Goal: Information Seeking & Learning: Learn about a topic

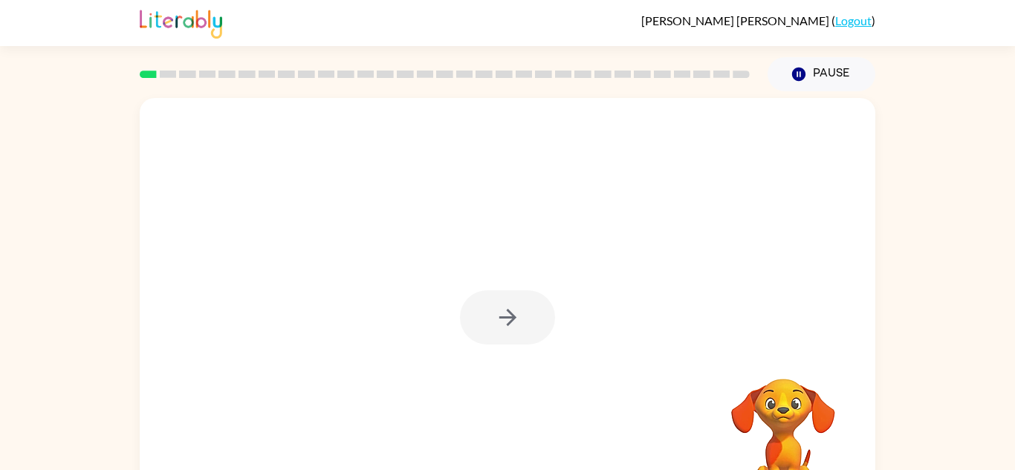
click at [507, 314] on div at bounding box center [507, 317] width 95 height 54
click at [496, 331] on button "button" at bounding box center [507, 317] width 95 height 54
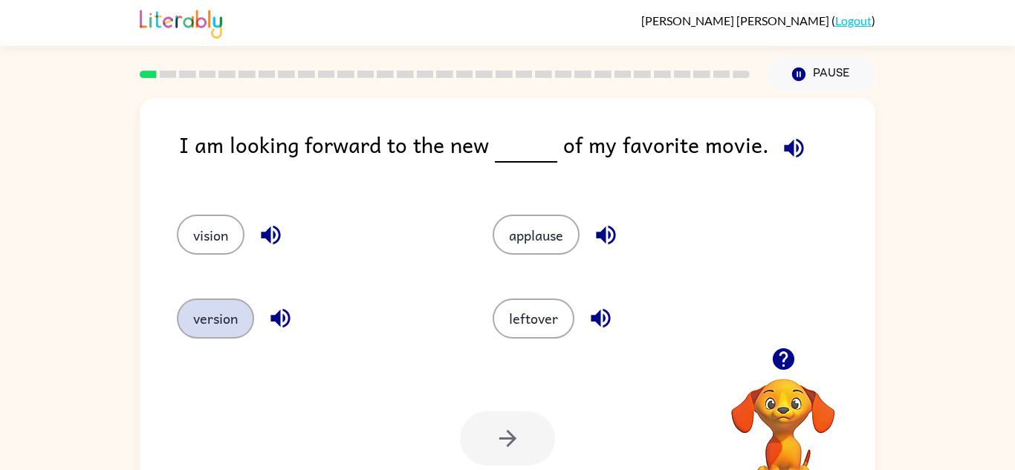
click at [213, 310] on button "version" at bounding box center [215, 319] width 77 height 40
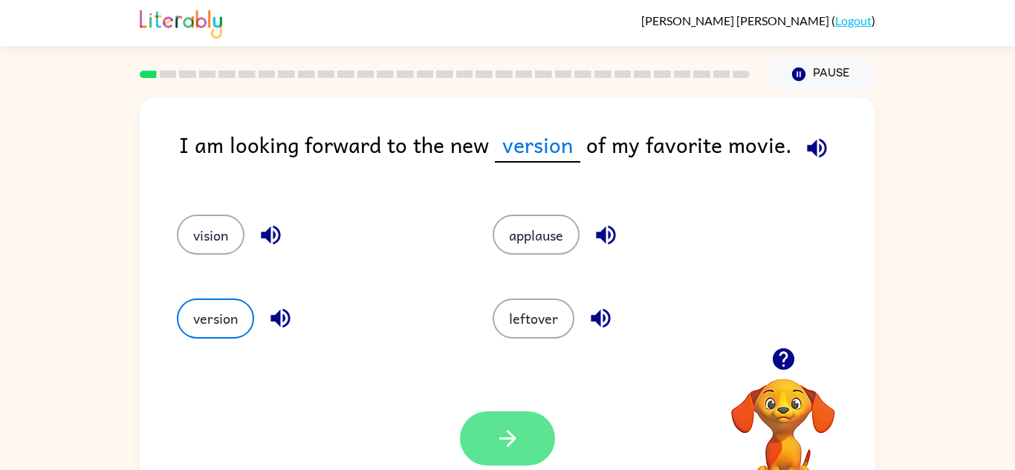
click at [500, 438] on icon "button" at bounding box center [506, 438] width 17 height 17
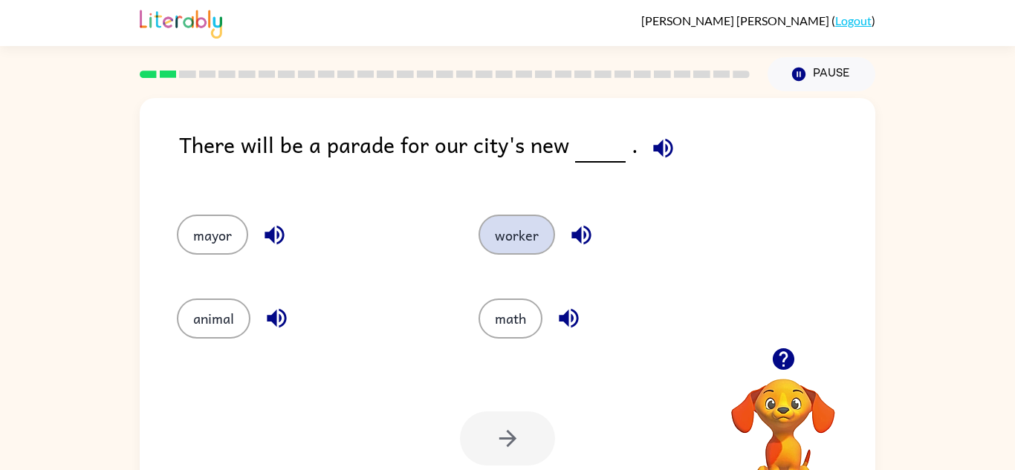
click at [506, 235] on button "worker" at bounding box center [516, 235] width 77 height 40
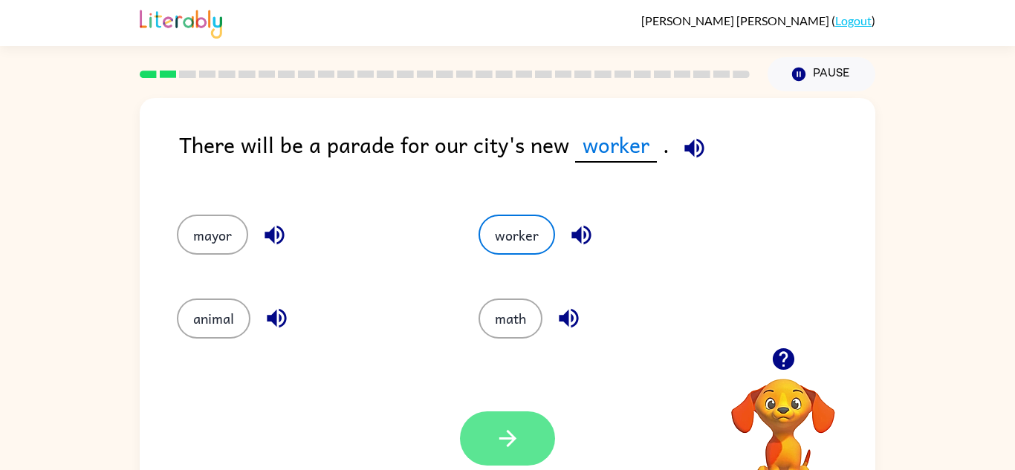
click at [508, 426] on icon "button" at bounding box center [508, 439] width 26 height 26
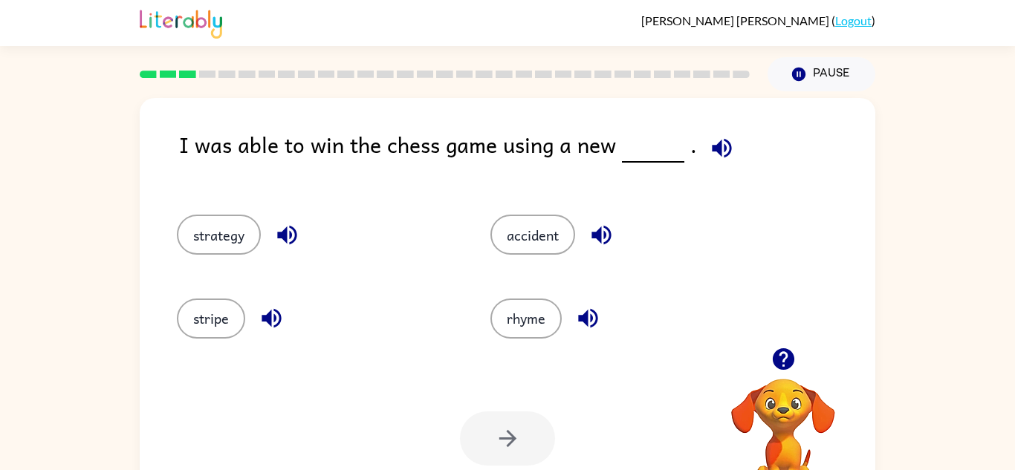
click at [406, 316] on div "stripe" at bounding box center [316, 319] width 279 height 40
click at [709, 151] on icon "button" at bounding box center [722, 148] width 26 height 26
click at [503, 252] on button "accident" at bounding box center [532, 235] width 85 height 40
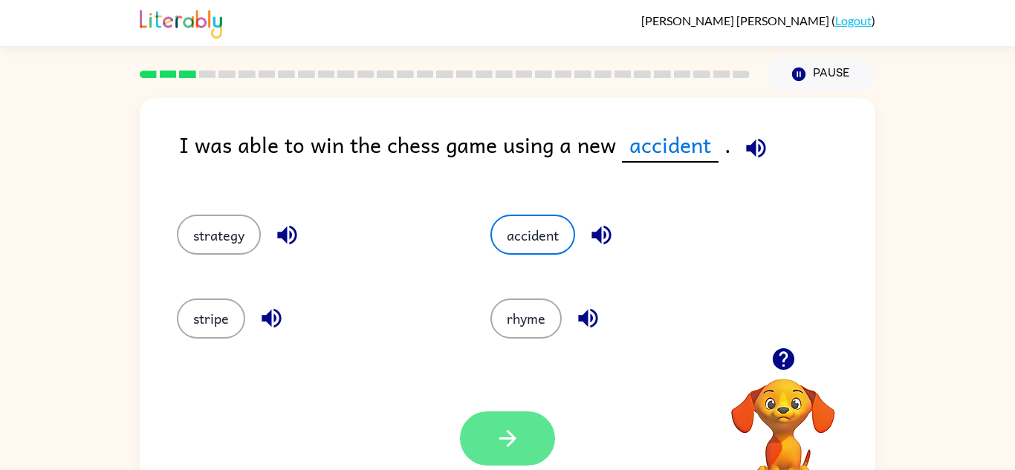
click at [520, 458] on button "button" at bounding box center [507, 439] width 95 height 54
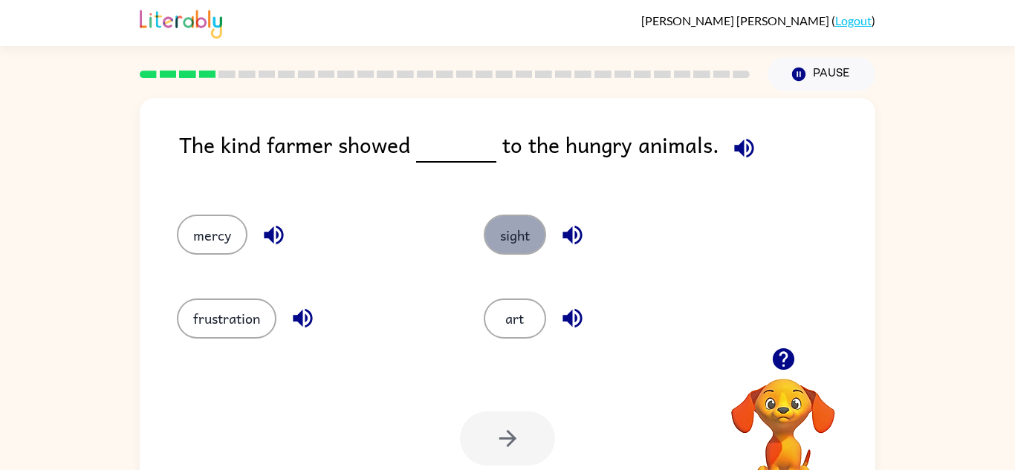
click at [505, 237] on button "sight" at bounding box center [515, 235] width 62 height 40
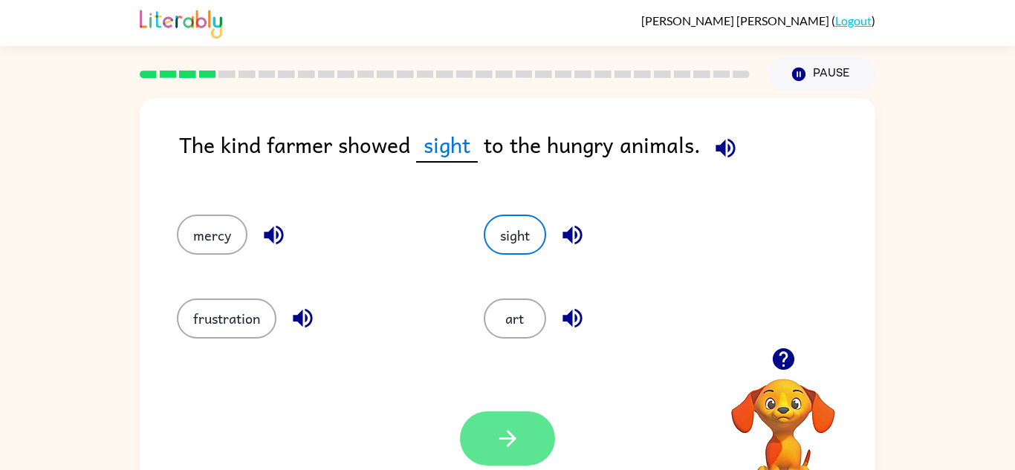
click at [485, 435] on button "button" at bounding box center [507, 439] width 95 height 54
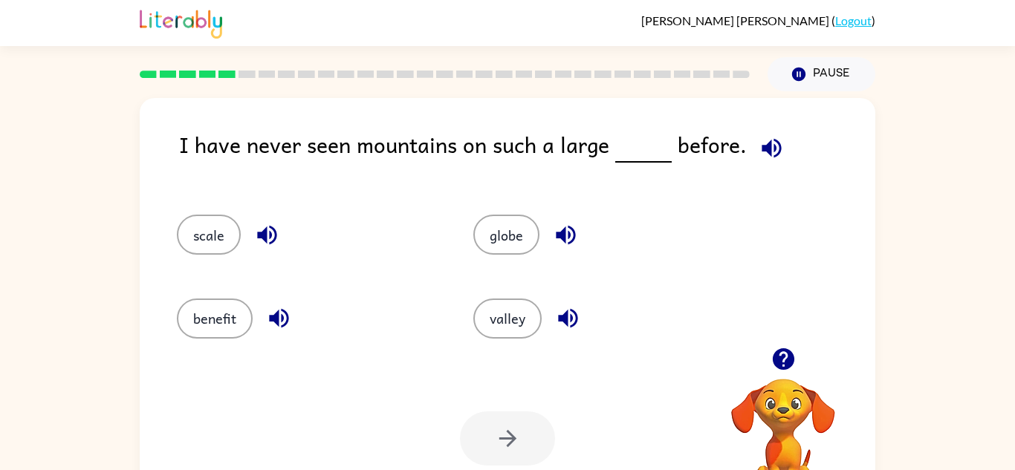
click at [767, 140] on icon "button" at bounding box center [772, 148] width 26 height 26
click at [762, 159] on icon "button" at bounding box center [772, 148] width 26 height 26
click at [519, 316] on button "valley" at bounding box center [507, 319] width 68 height 40
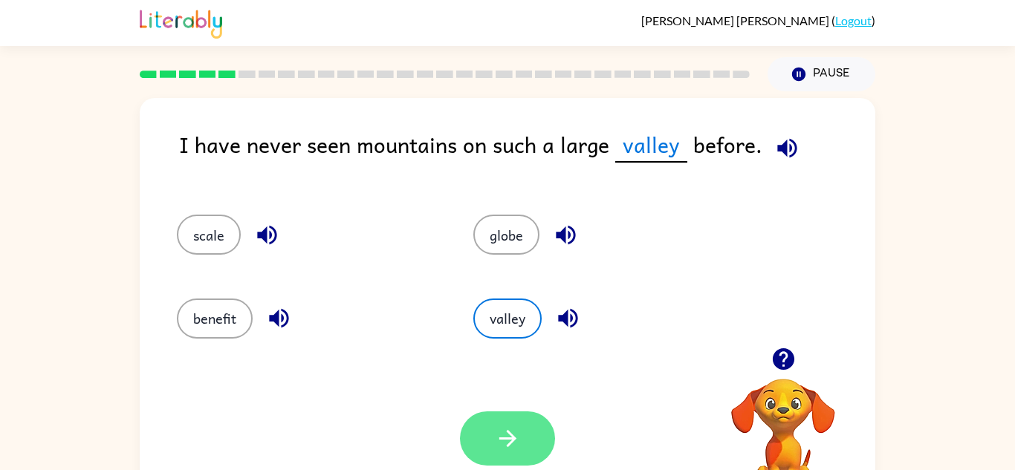
click at [516, 419] on button "button" at bounding box center [507, 439] width 95 height 54
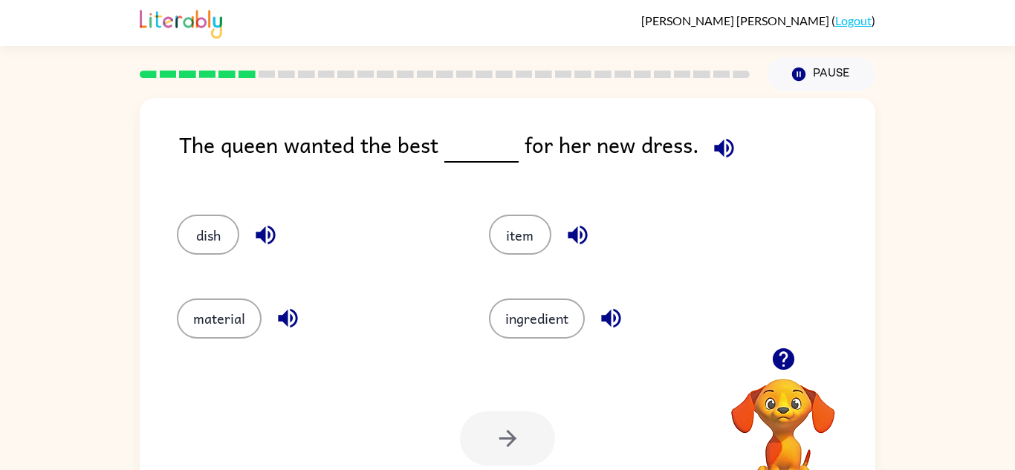
click at [718, 149] on icon "button" at bounding box center [723, 147] width 19 height 19
click at [527, 245] on button "item" at bounding box center [520, 235] width 62 height 40
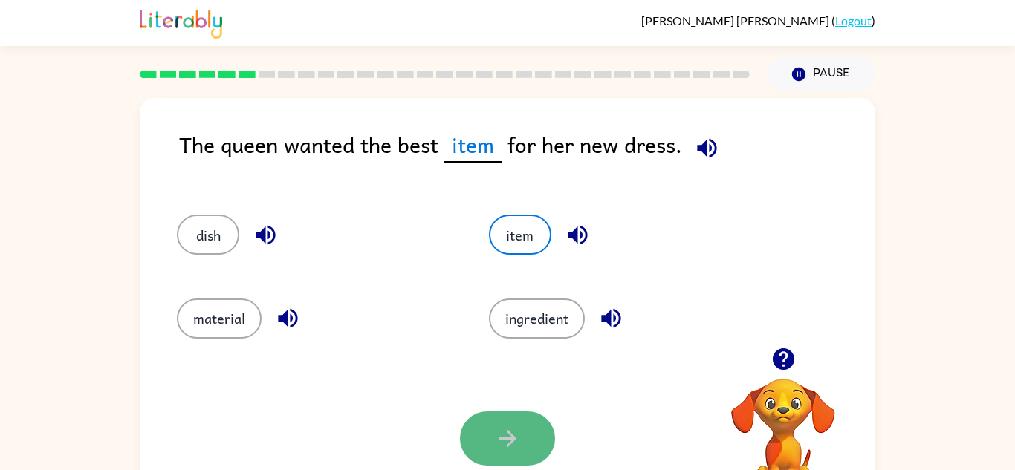
click at [495, 430] on icon "button" at bounding box center [508, 439] width 26 height 26
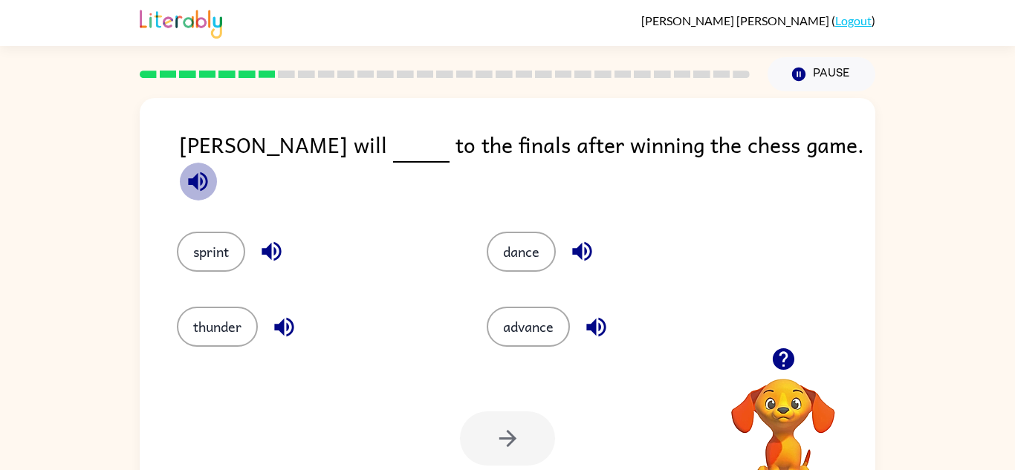
click at [211, 169] on icon "button" at bounding box center [198, 182] width 26 height 26
click at [519, 232] on button "dance" at bounding box center [521, 252] width 69 height 40
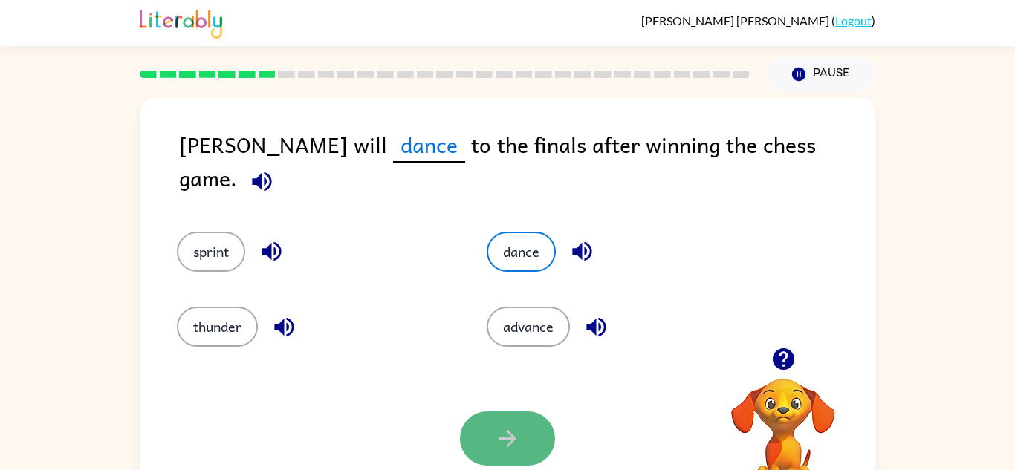
click at [522, 418] on button "button" at bounding box center [507, 439] width 95 height 54
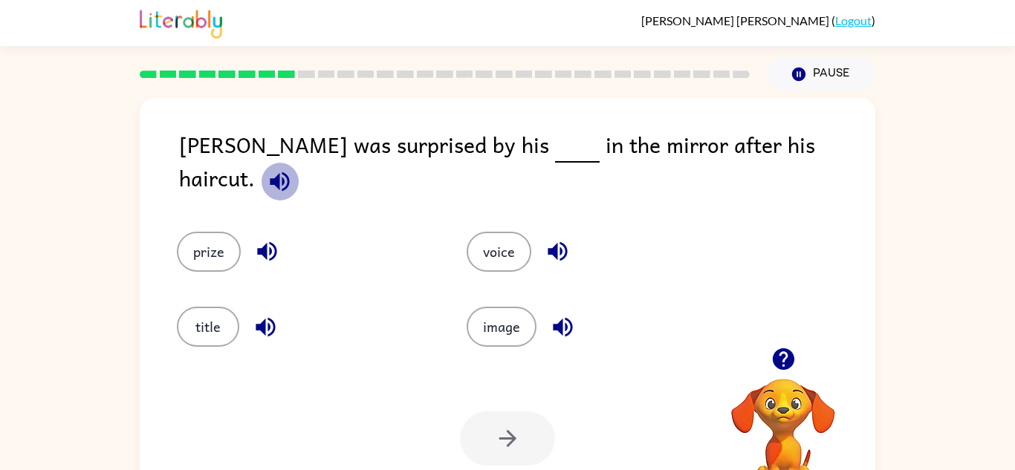
click at [293, 169] on icon "button" at bounding box center [280, 182] width 26 height 26
click at [505, 309] on button "image" at bounding box center [502, 327] width 70 height 40
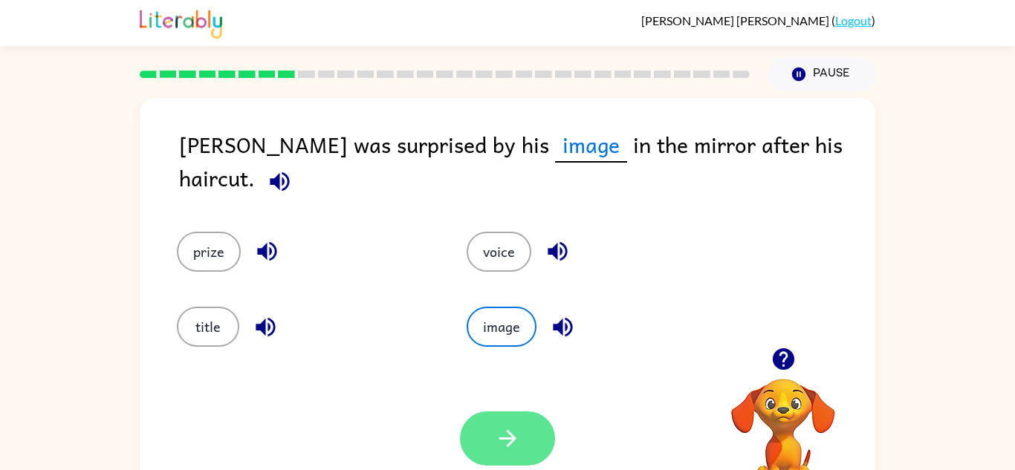
click at [500, 421] on button "button" at bounding box center [507, 439] width 95 height 54
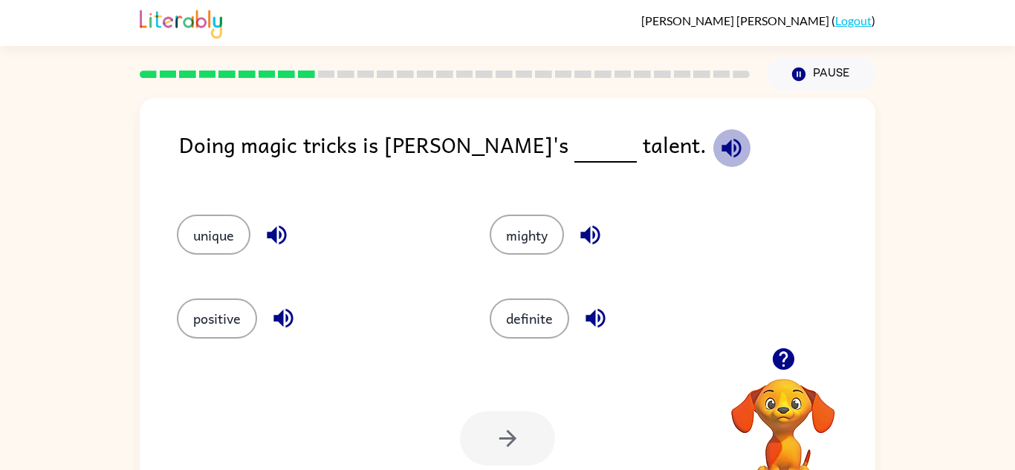
click at [718, 153] on icon "button" at bounding box center [731, 148] width 26 height 26
click at [718, 138] on icon "button" at bounding box center [731, 148] width 26 height 26
click at [211, 230] on button "unique" at bounding box center [214, 235] width 74 height 40
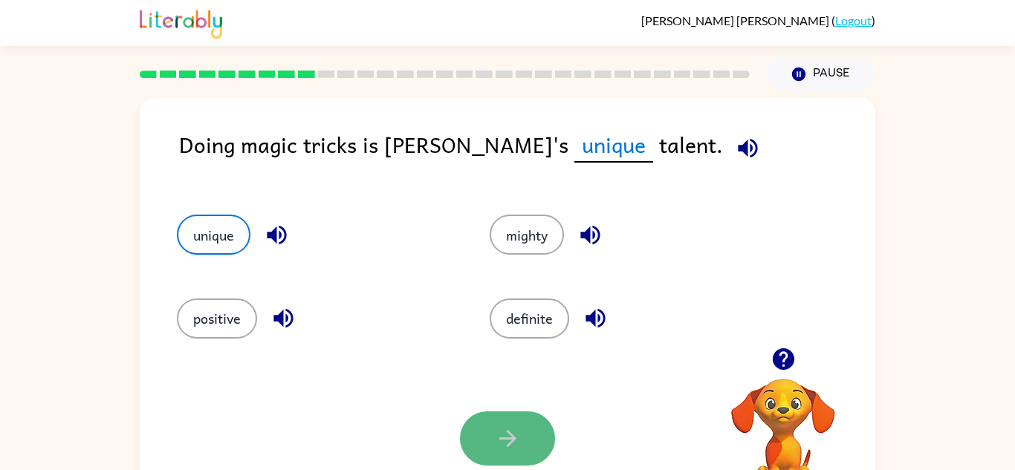
click at [498, 428] on icon "button" at bounding box center [508, 439] width 26 height 26
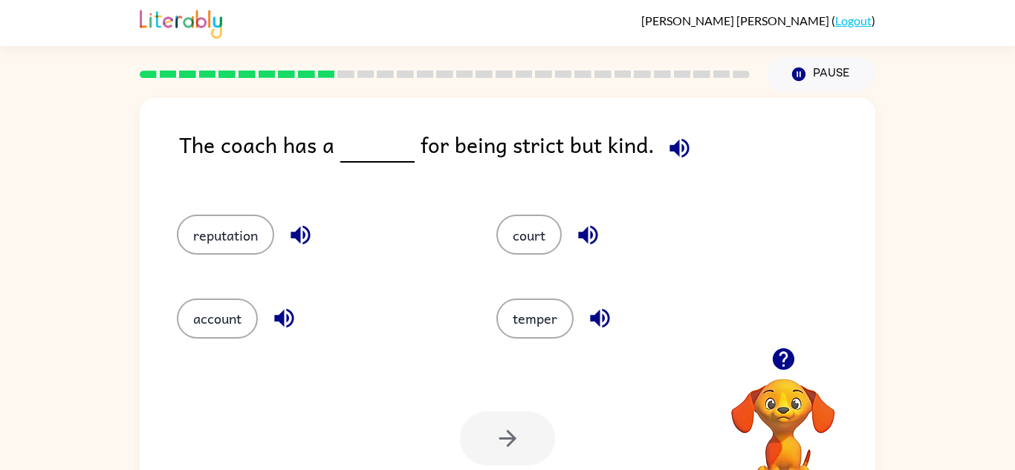
click at [666, 160] on icon "button" at bounding box center [679, 148] width 26 height 26
click at [520, 302] on button "temper" at bounding box center [534, 319] width 77 height 40
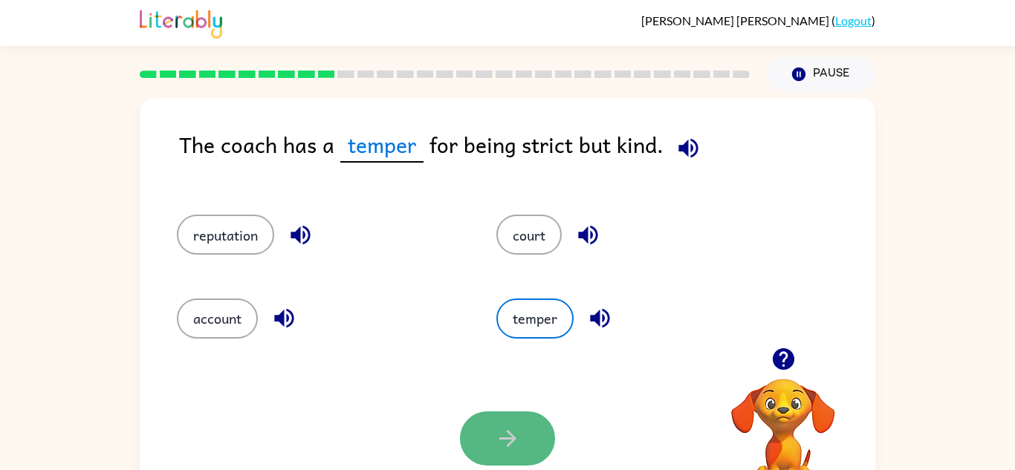
click at [501, 424] on button "button" at bounding box center [507, 439] width 95 height 54
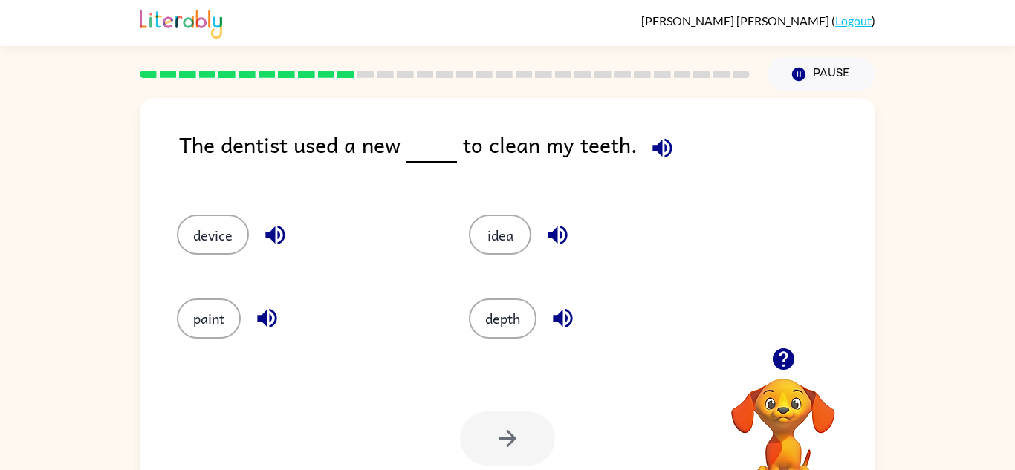
click at [655, 160] on icon "button" at bounding box center [662, 148] width 26 height 26
click at [504, 318] on button "depth" at bounding box center [503, 319] width 68 height 40
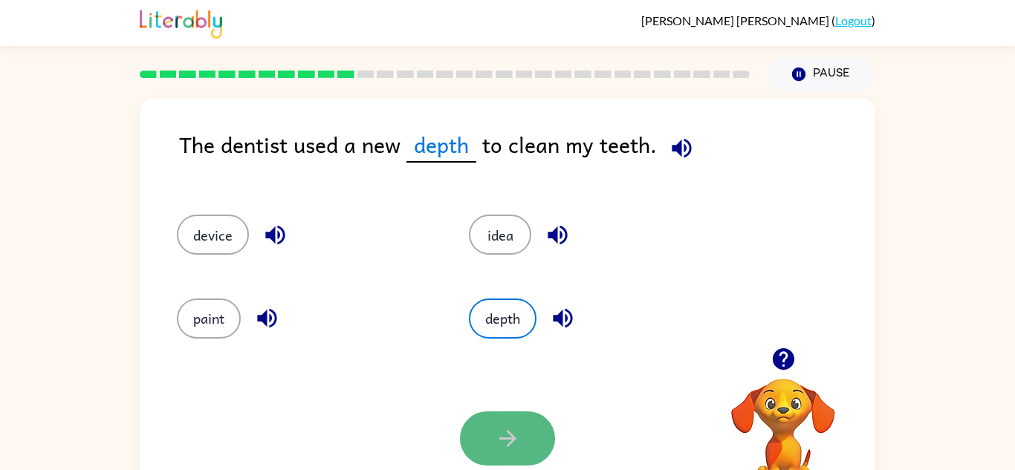
click at [499, 432] on icon "button" at bounding box center [508, 439] width 26 height 26
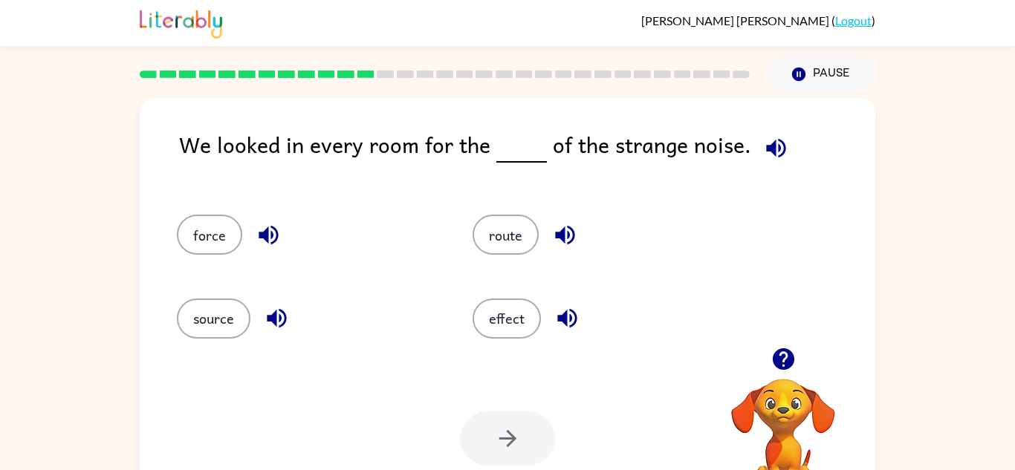
click at [764, 159] on icon "button" at bounding box center [776, 148] width 26 height 26
click at [513, 238] on button "route" at bounding box center [505, 235] width 66 height 40
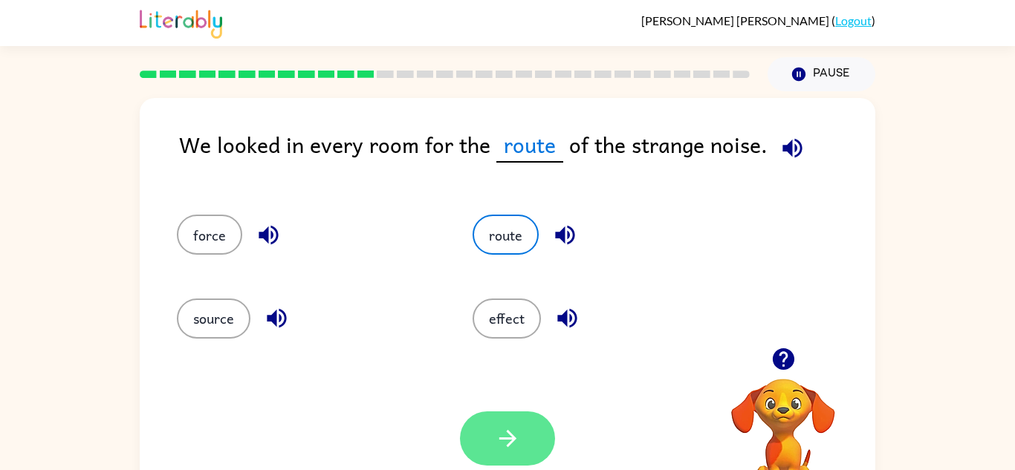
click at [492, 435] on button "button" at bounding box center [507, 439] width 95 height 54
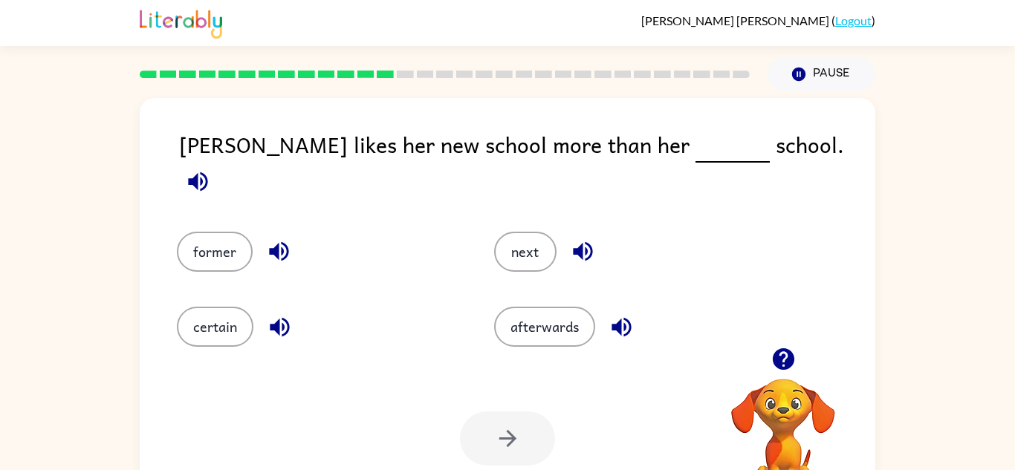
click at [207, 172] on icon "button" at bounding box center [197, 181] width 19 height 19
click at [542, 333] on button "afterwards" at bounding box center [544, 327] width 101 height 40
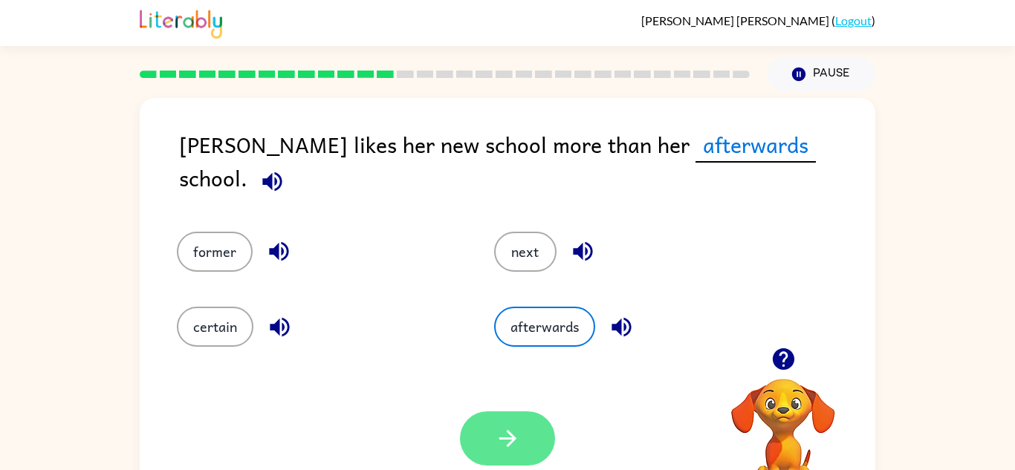
click at [513, 435] on icon "button" at bounding box center [508, 439] width 26 height 26
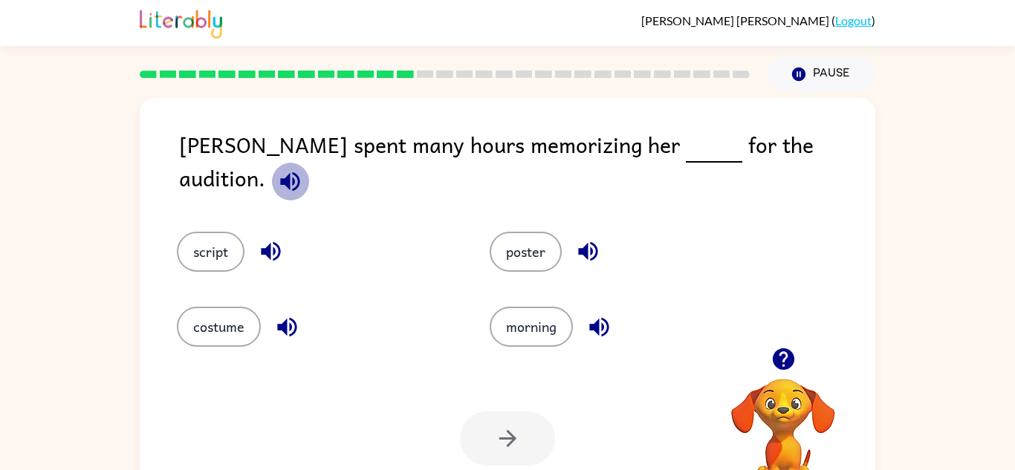
click at [303, 169] on icon "button" at bounding box center [290, 182] width 26 height 26
click at [227, 238] on button "script" at bounding box center [211, 252] width 68 height 40
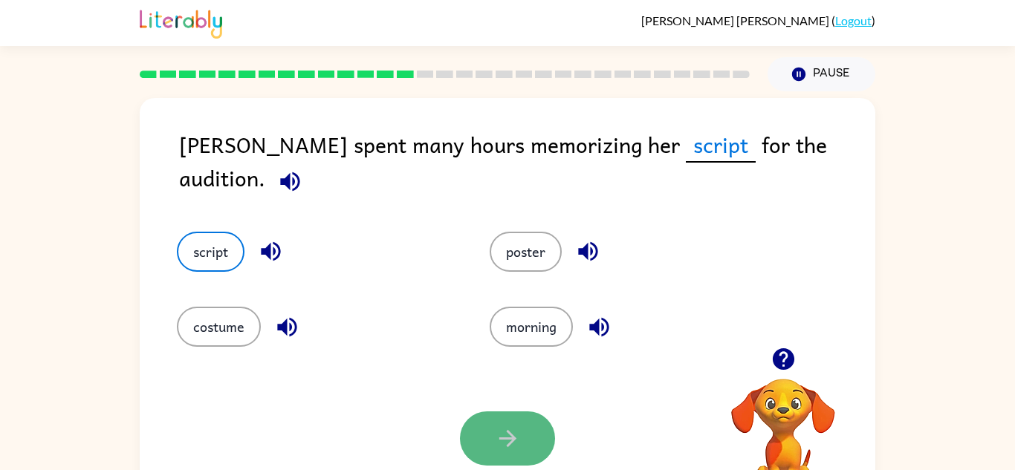
click at [511, 447] on icon "button" at bounding box center [508, 439] width 26 height 26
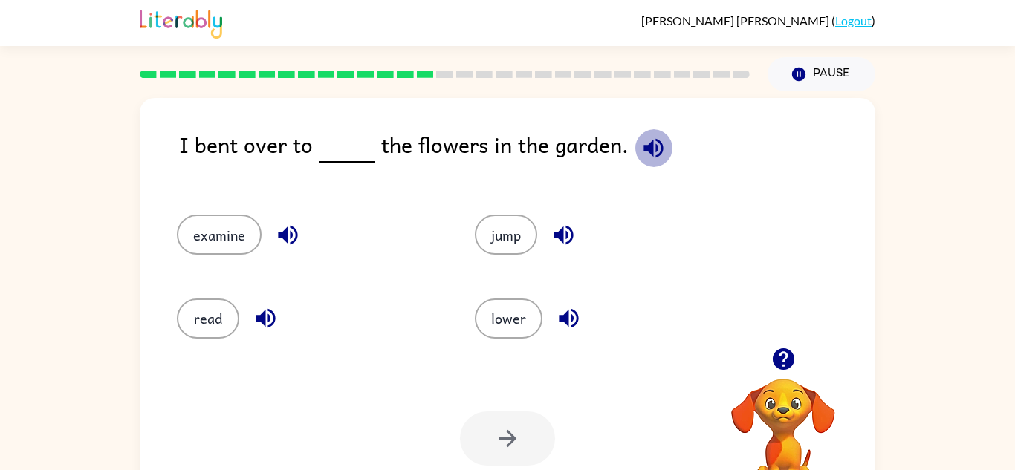
click at [644, 149] on icon "button" at bounding box center [652, 147] width 19 height 19
click at [500, 308] on button "lower" at bounding box center [509, 319] width 68 height 40
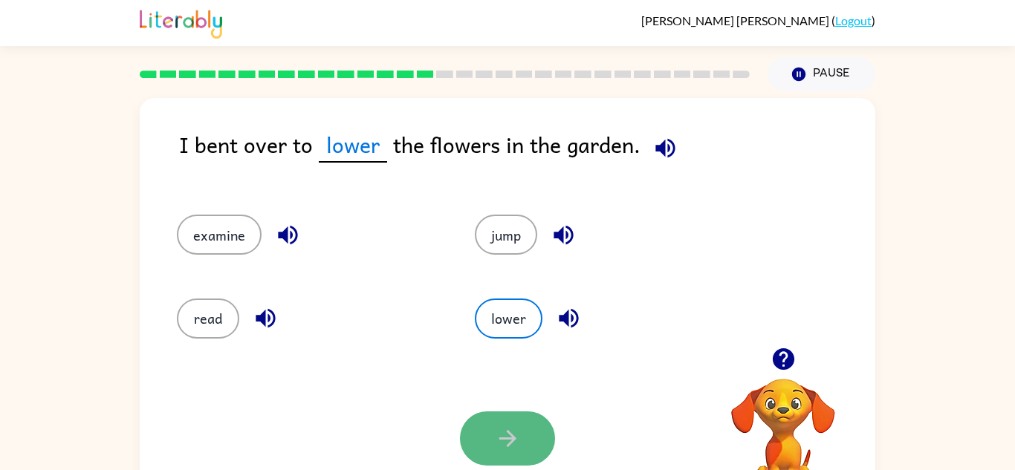
click at [495, 438] on icon "button" at bounding box center [508, 439] width 26 height 26
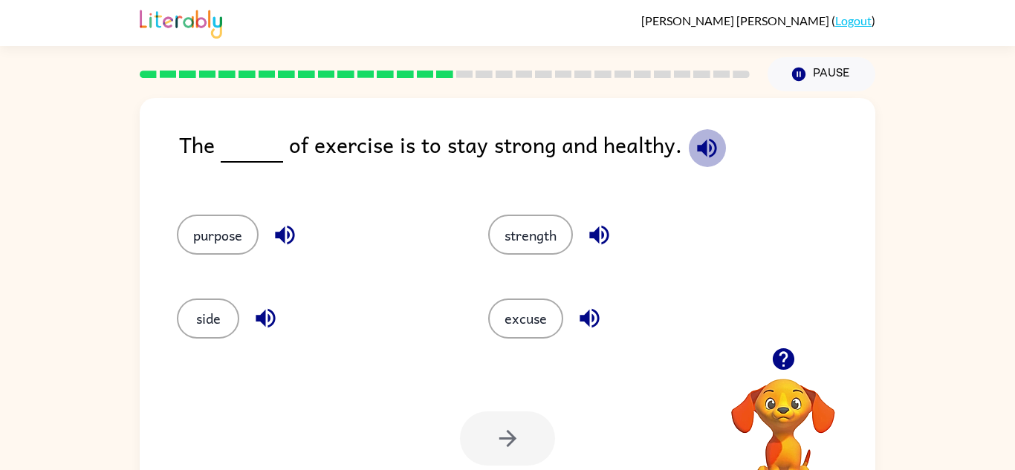
click at [694, 149] on icon "button" at bounding box center [707, 148] width 26 height 26
click at [517, 252] on button "strength" at bounding box center [530, 235] width 85 height 40
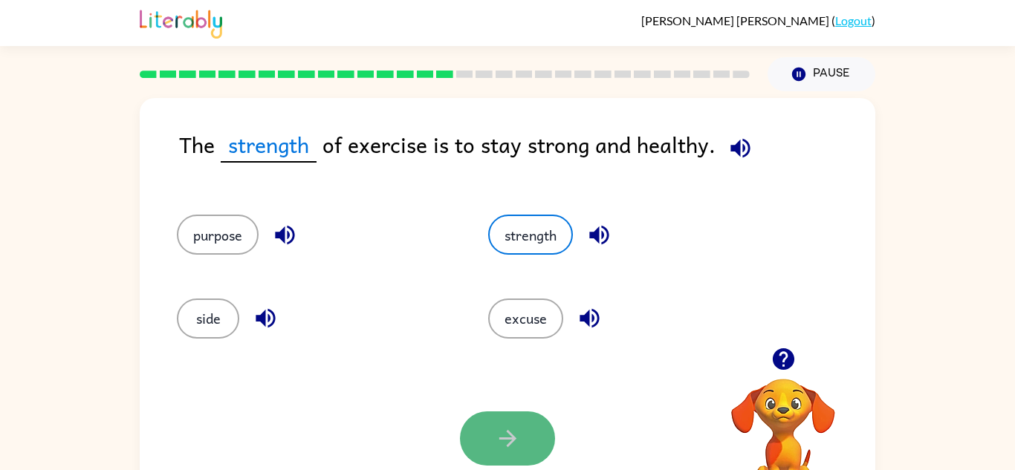
click at [513, 436] on icon "button" at bounding box center [506, 438] width 17 height 17
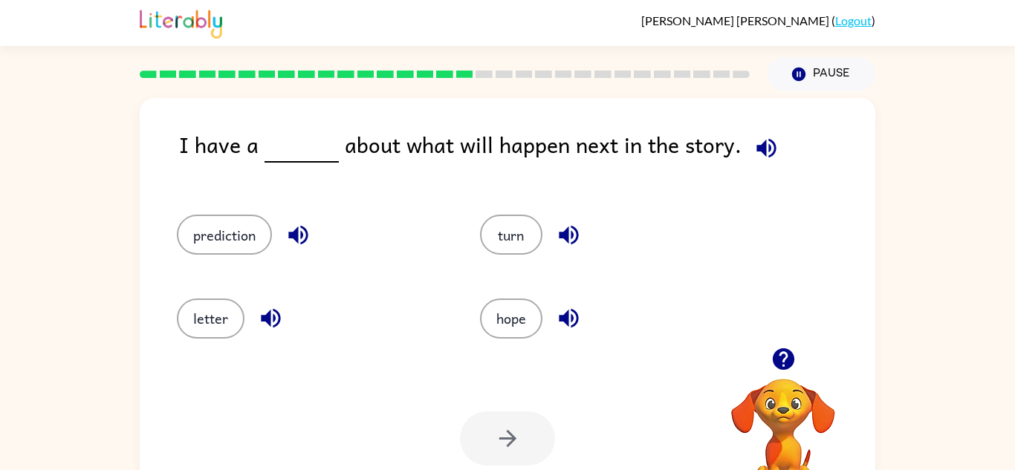
click at [770, 156] on icon "button" at bounding box center [766, 148] width 26 height 26
click at [228, 247] on button "prediction" at bounding box center [224, 235] width 95 height 40
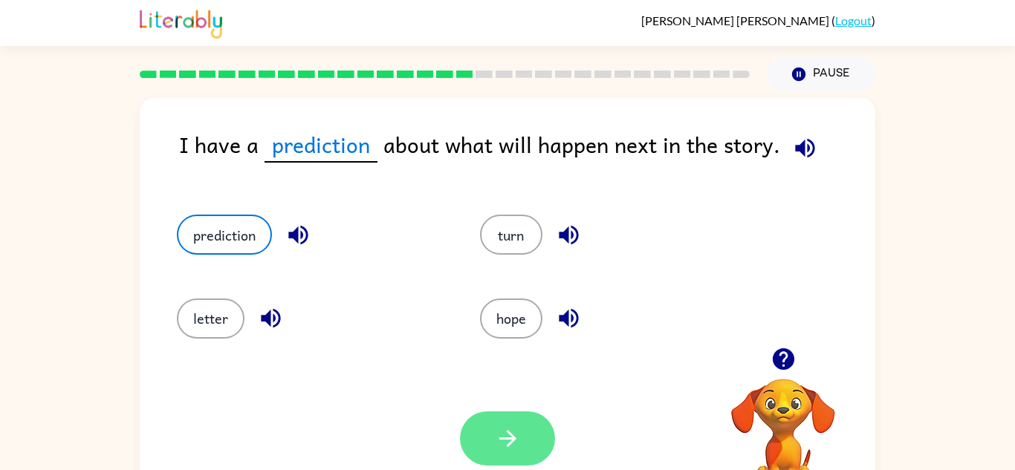
click at [510, 429] on icon "button" at bounding box center [508, 439] width 26 height 26
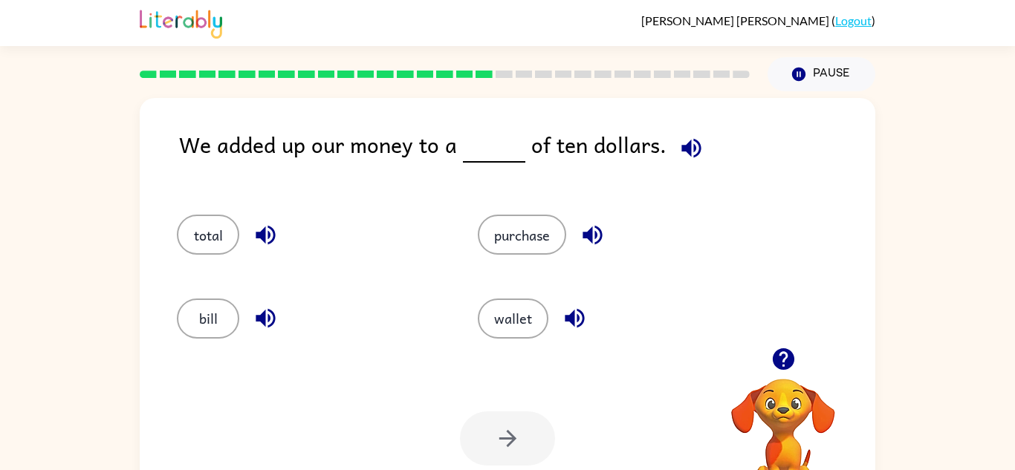
click at [678, 159] on icon "button" at bounding box center [691, 148] width 26 height 26
click at [213, 230] on button "total" at bounding box center [208, 235] width 62 height 40
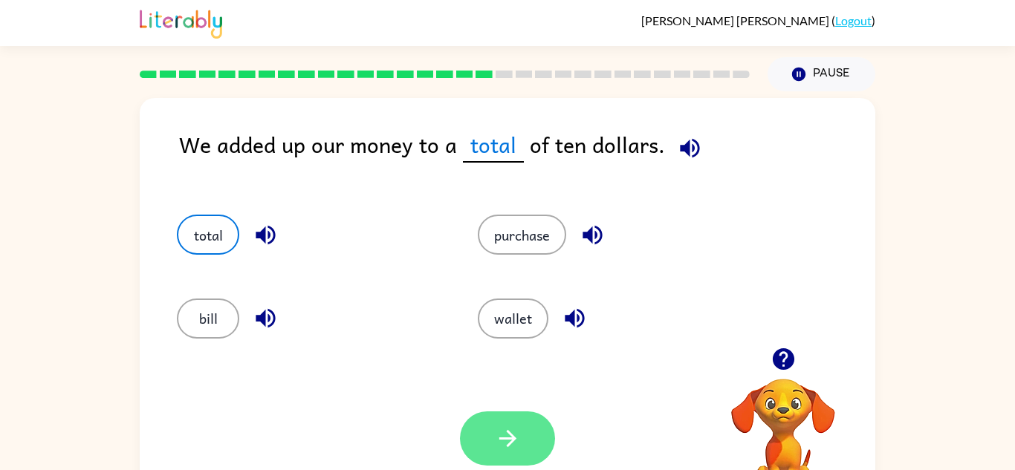
click at [486, 426] on button "button" at bounding box center [507, 439] width 95 height 54
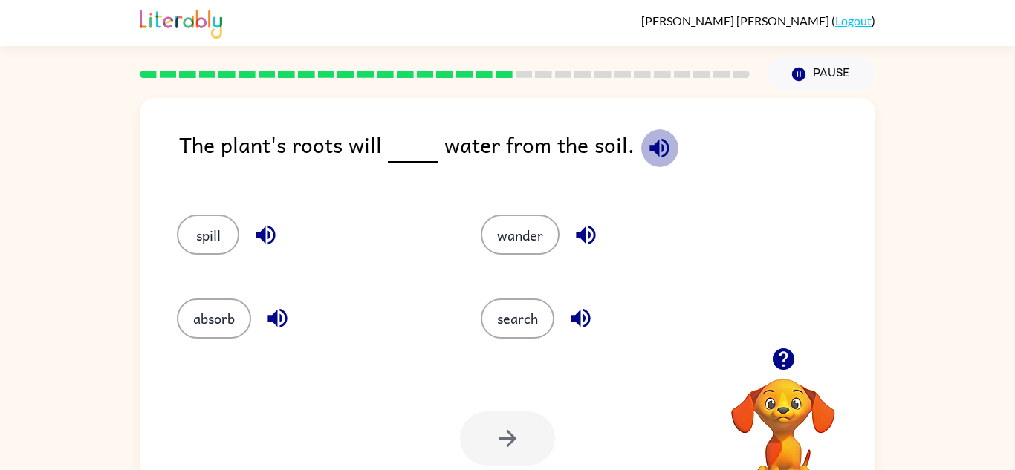
click at [649, 147] on icon "button" at bounding box center [658, 147] width 19 height 19
click at [227, 331] on button "absorb" at bounding box center [214, 319] width 74 height 40
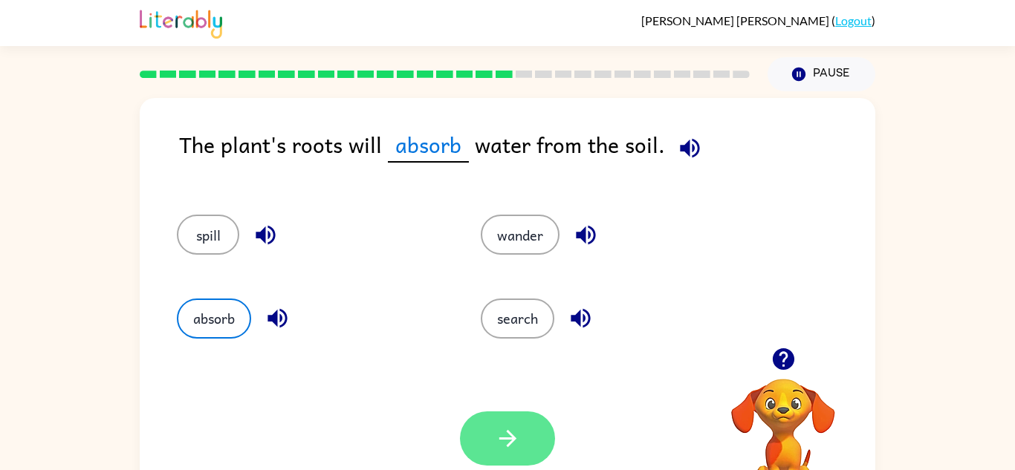
click at [538, 429] on button "button" at bounding box center [507, 439] width 95 height 54
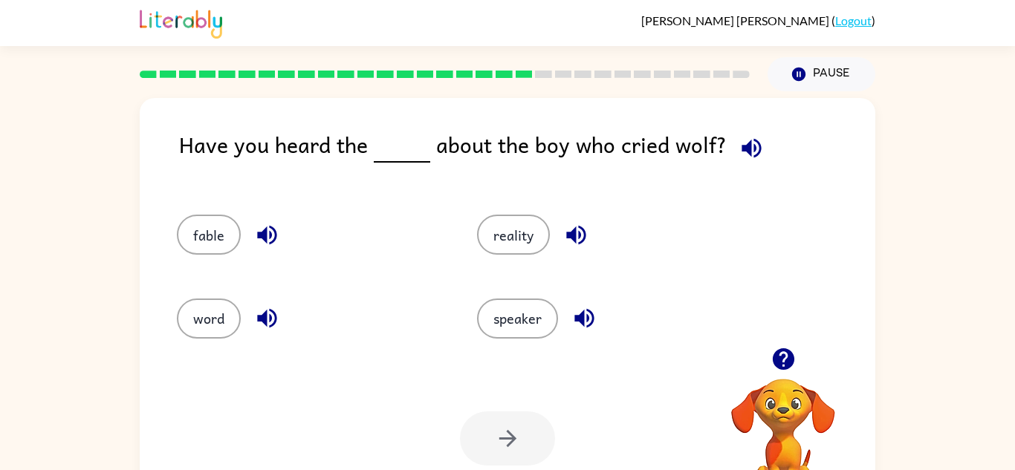
click at [733, 154] on button "button" at bounding box center [752, 148] width 38 height 38
click at [498, 247] on button "reality" at bounding box center [513, 235] width 73 height 40
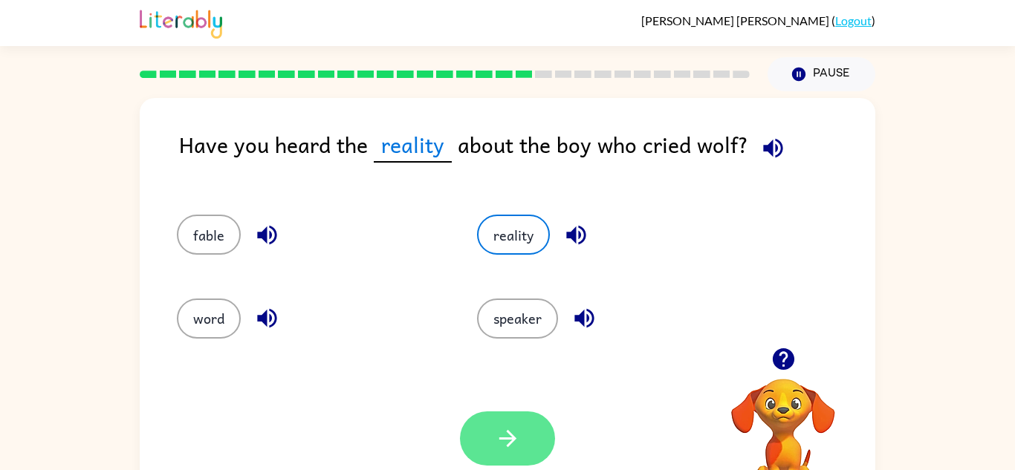
click at [503, 428] on icon "button" at bounding box center [508, 439] width 26 height 26
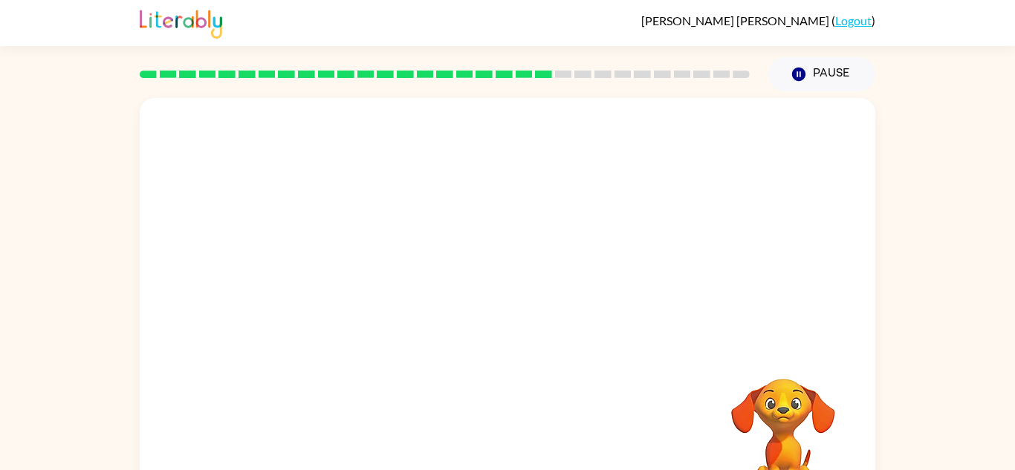
click at [363, 308] on video "Your browser must support playing .mp4 files to use Literably. Please try using…" at bounding box center [507, 223] width 735 height 250
click at [471, 317] on button "button" at bounding box center [507, 317] width 95 height 54
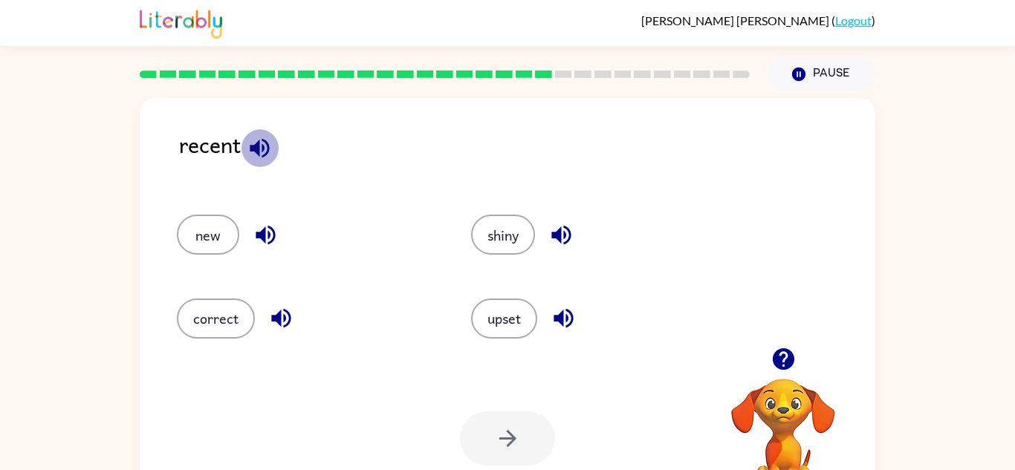
click at [256, 157] on icon "button" at bounding box center [260, 148] width 26 height 26
click at [225, 241] on button "new" at bounding box center [208, 235] width 62 height 40
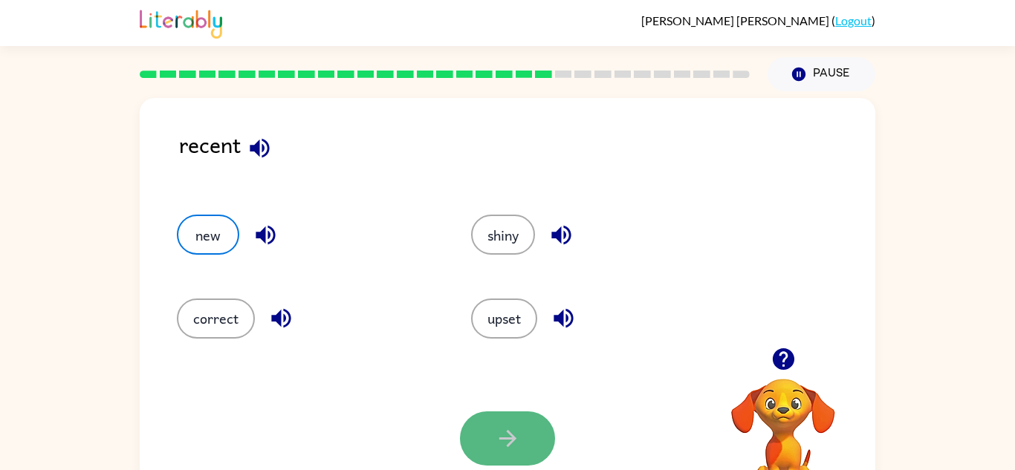
click at [533, 454] on button "button" at bounding box center [507, 439] width 95 height 54
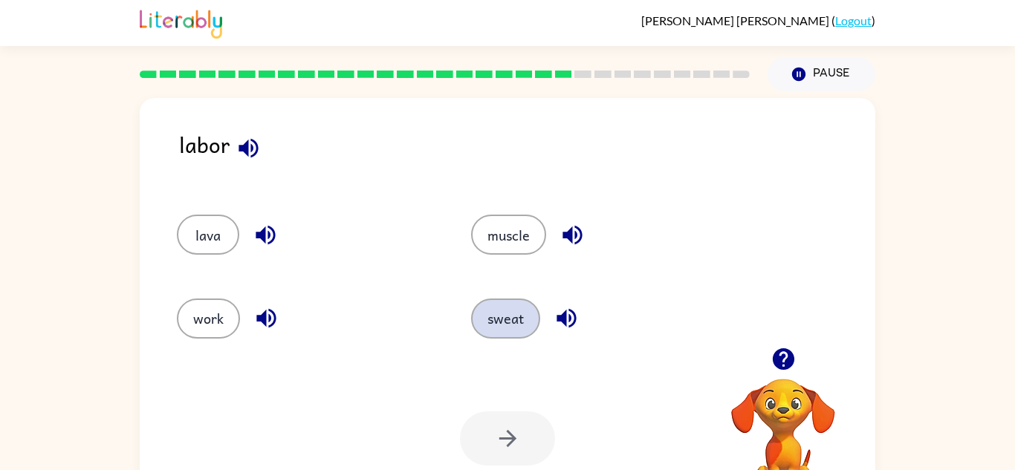
click at [484, 305] on button "sweat" at bounding box center [505, 319] width 69 height 40
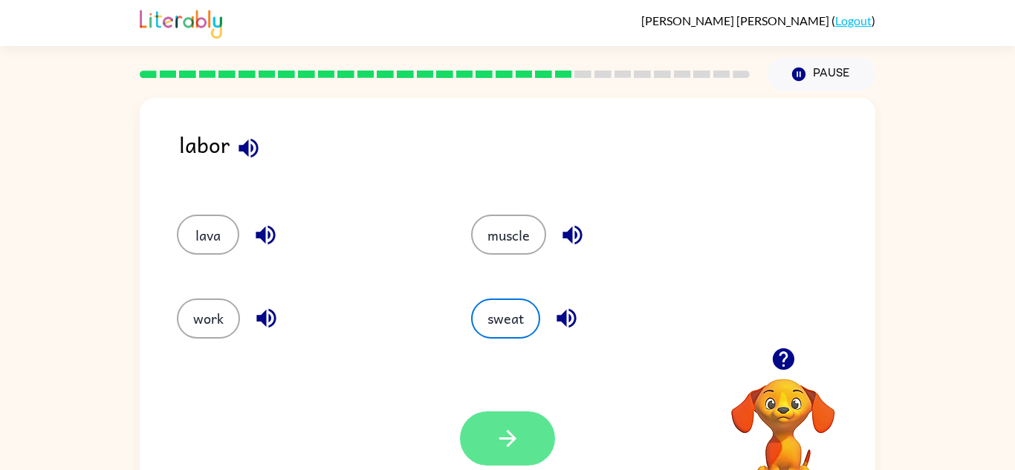
click at [492, 420] on button "button" at bounding box center [507, 439] width 95 height 54
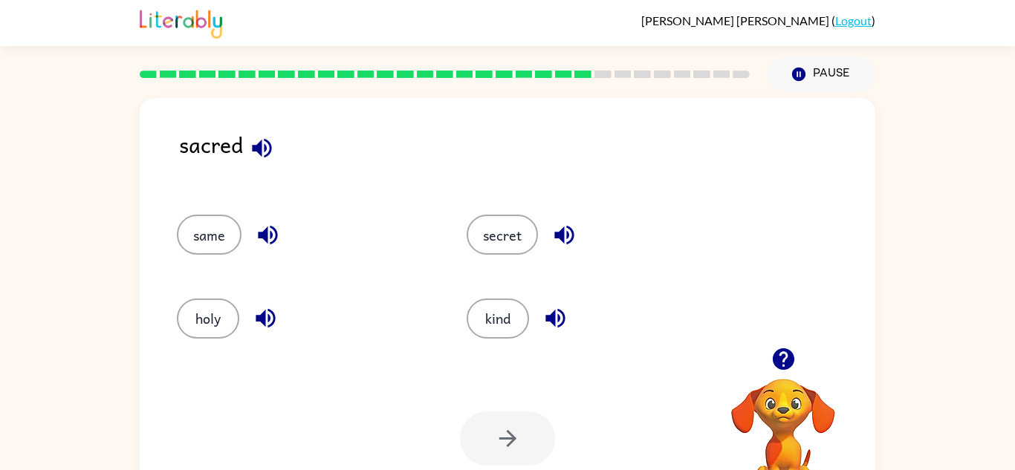
click at [264, 149] on icon "button" at bounding box center [261, 147] width 19 height 19
click at [264, 152] on icon "button" at bounding box center [262, 148] width 26 height 26
click at [507, 227] on button "secret" at bounding box center [502, 235] width 71 height 40
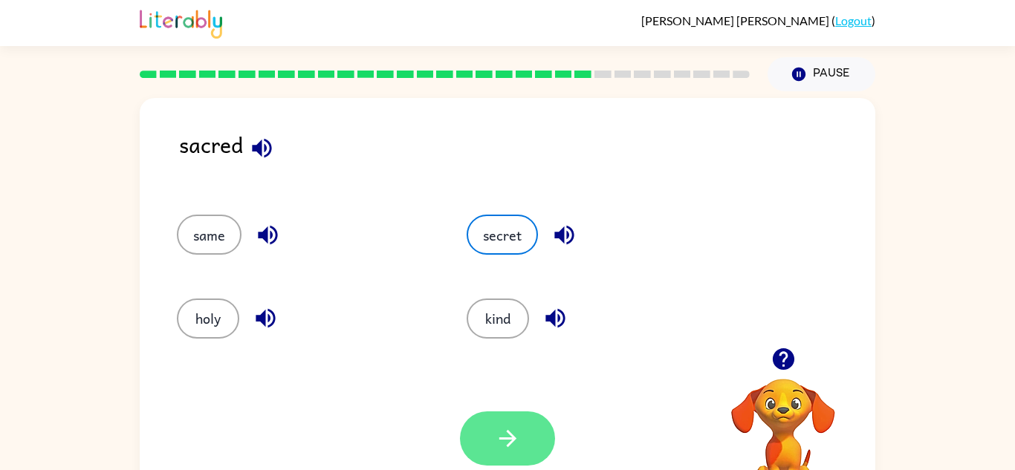
click at [536, 432] on button "button" at bounding box center [507, 439] width 95 height 54
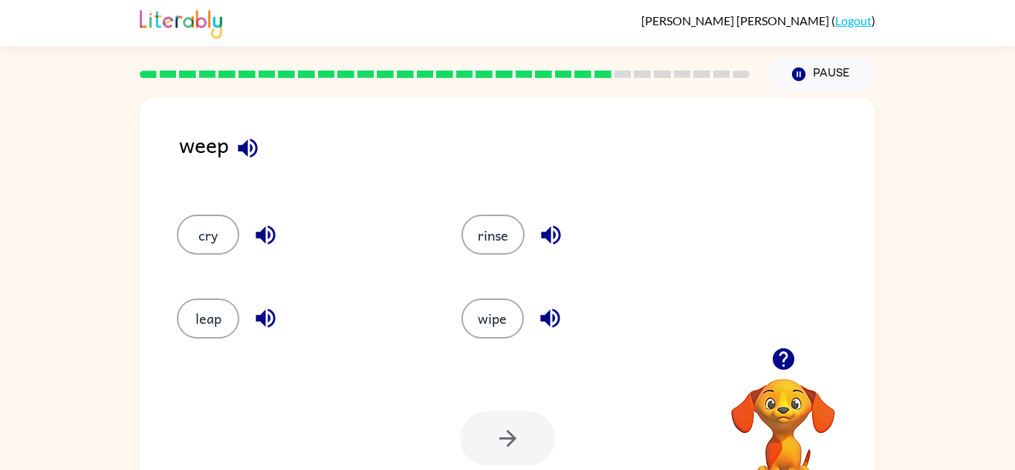
click at [250, 143] on icon "button" at bounding box center [248, 148] width 26 height 26
click at [220, 299] on button "leap" at bounding box center [208, 319] width 62 height 40
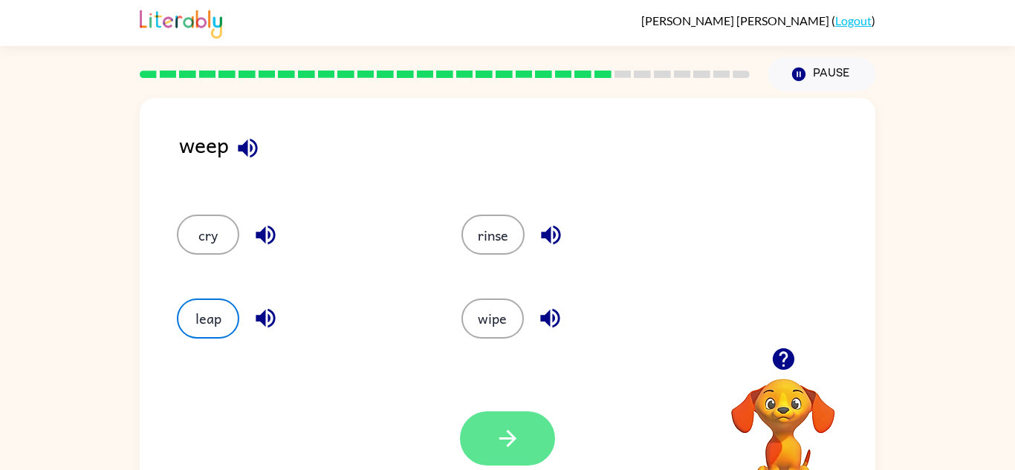
click at [533, 438] on button "button" at bounding box center [507, 439] width 95 height 54
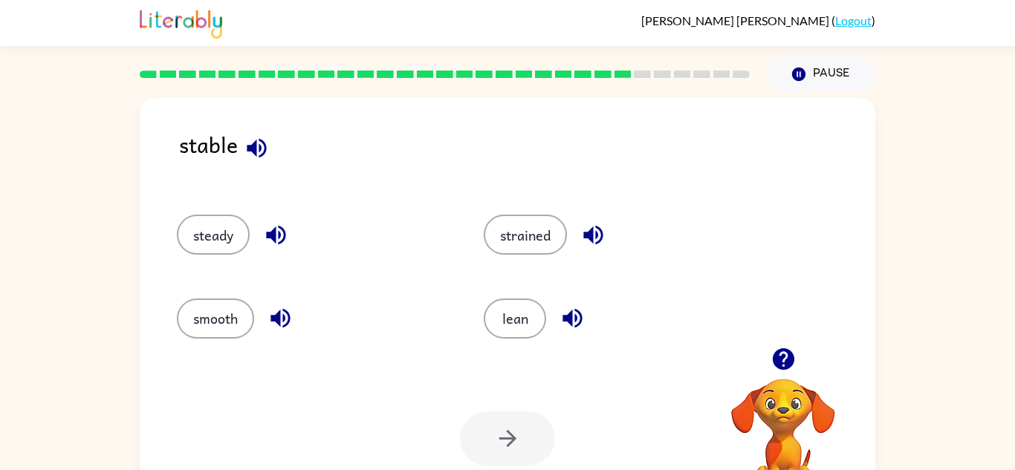
click at [255, 160] on icon "button" at bounding box center [257, 148] width 26 height 26
click at [215, 244] on button "steady" at bounding box center [213, 235] width 73 height 40
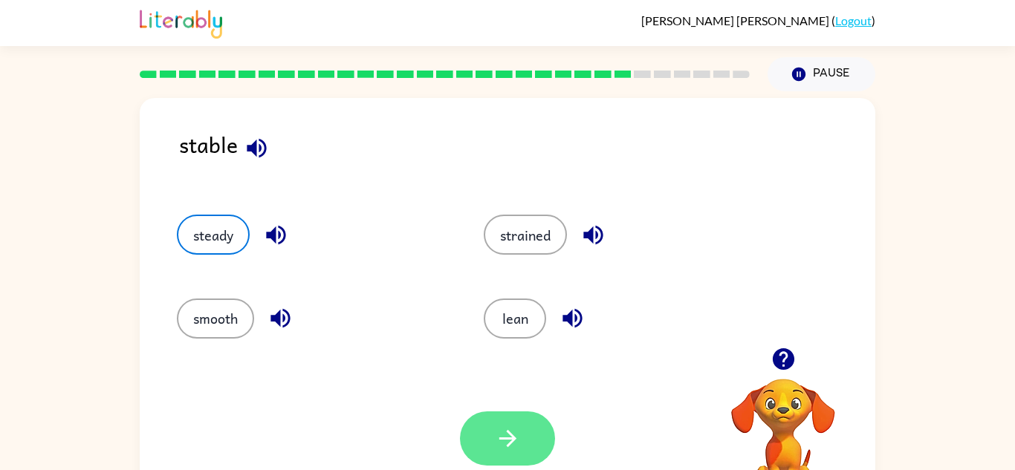
click at [517, 451] on icon "button" at bounding box center [508, 439] width 26 height 26
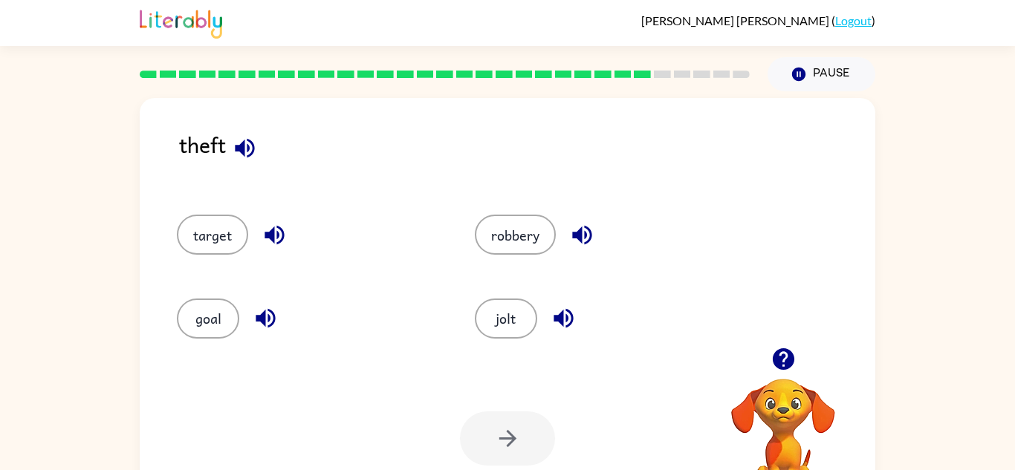
click at [248, 136] on icon "button" at bounding box center [245, 148] width 26 height 26
click at [508, 308] on button "jolt" at bounding box center [506, 319] width 62 height 40
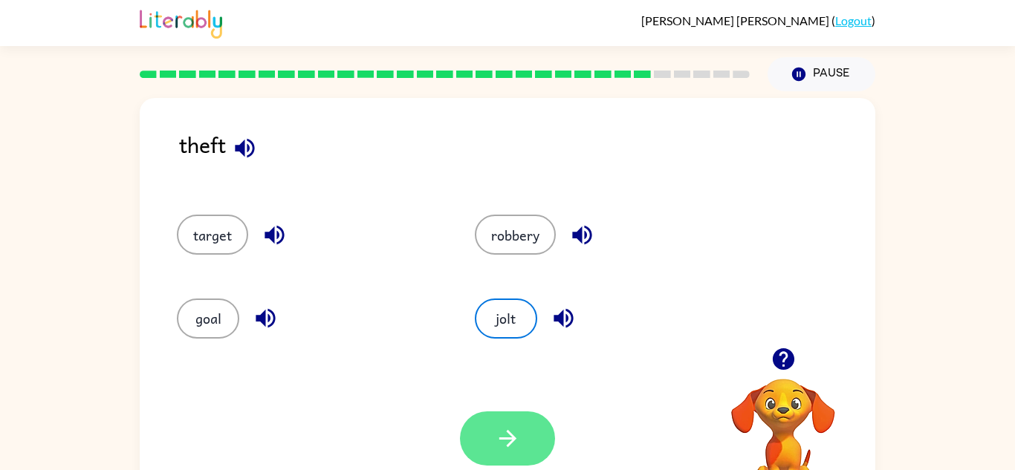
click at [501, 417] on button "button" at bounding box center [507, 439] width 95 height 54
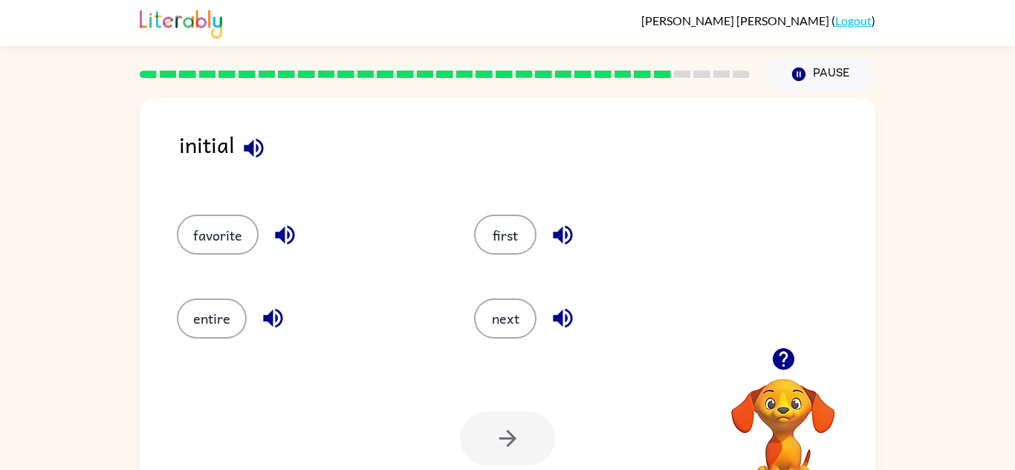
click at [242, 146] on icon "button" at bounding box center [254, 148] width 26 height 26
click at [510, 244] on button "first" at bounding box center [505, 235] width 62 height 40
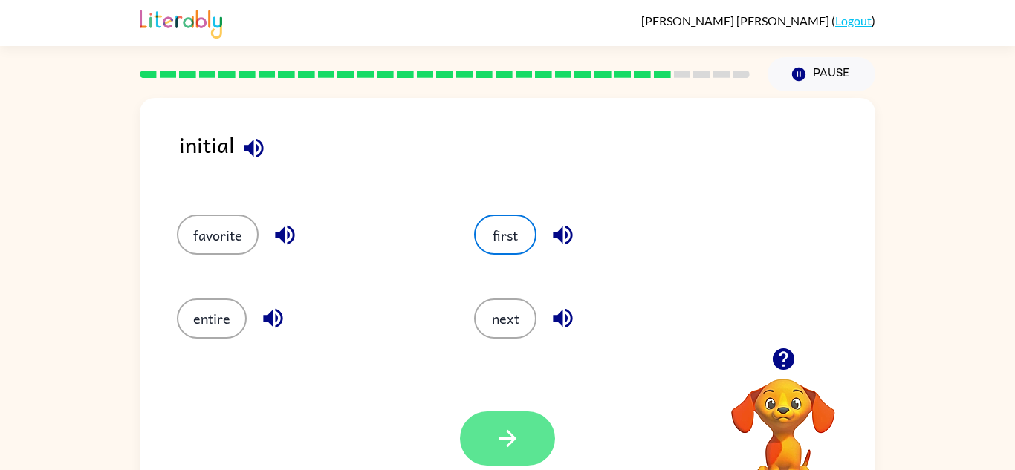
click at [493, 414] on button "button" at bounding box center [507, 439] width 95 height 54
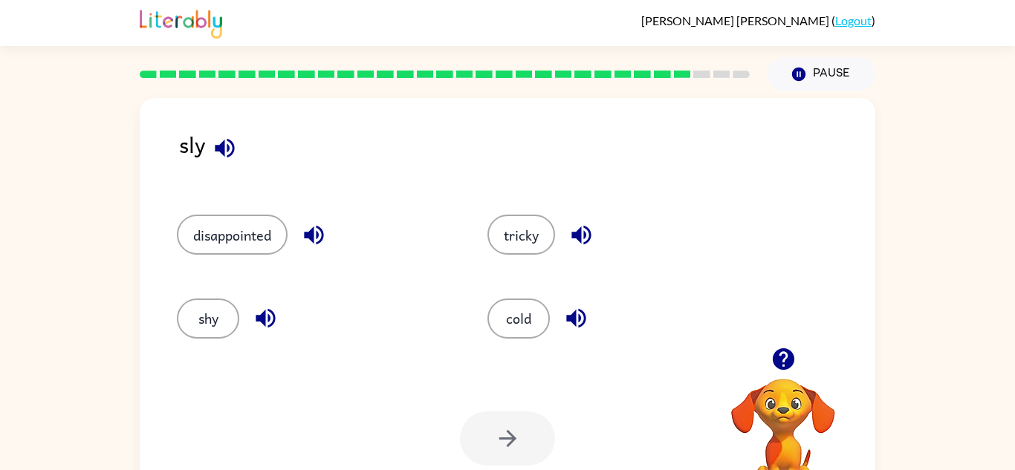
click at [222, 153] on icon "button" at bounding box center [224, 147] width 19 height 19
click at [181, 319] on button "shy" at bounding box center [208, 319] width 62 height 40
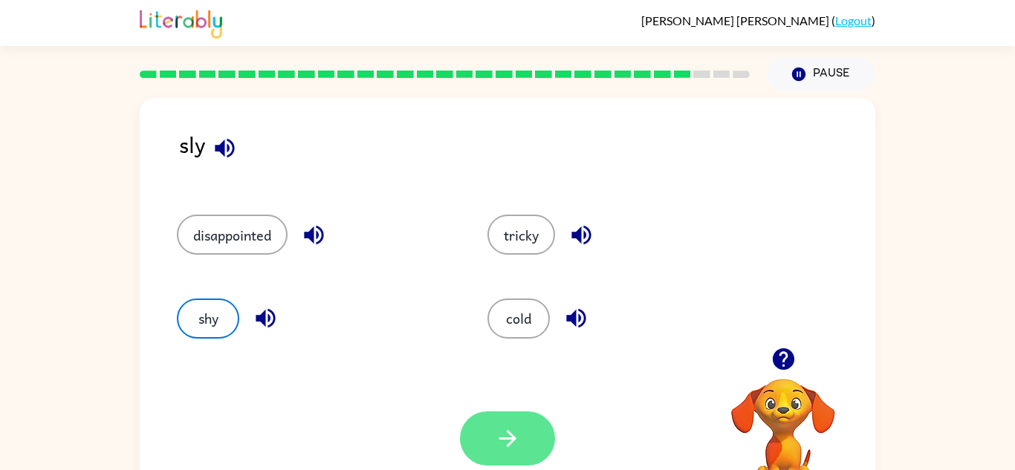
click at [478, 423] on button "button" at bounding box center [507, 439] width 95 height 54
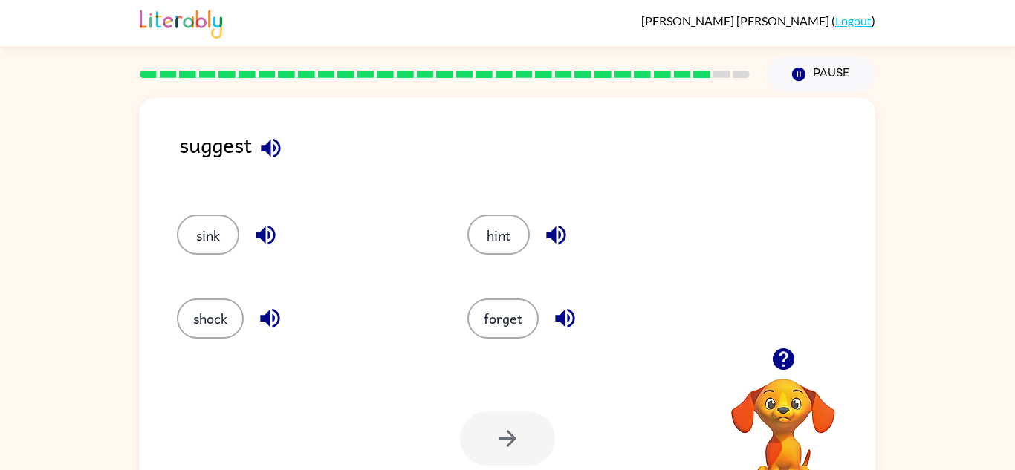
click at [265, 146] on icon "button" at bounding box center [270, 147] width 19 height 19
click at [486, 316] on button "forget" at bounding box center [502, 319] width 71 height 40
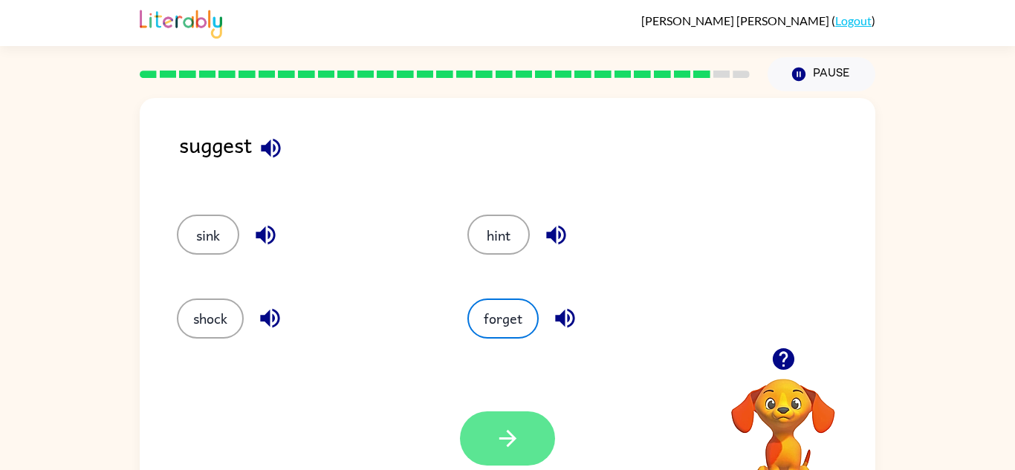
click at [520, 426] on icon "button" at bounding box center [508, 439] width 26 height 26
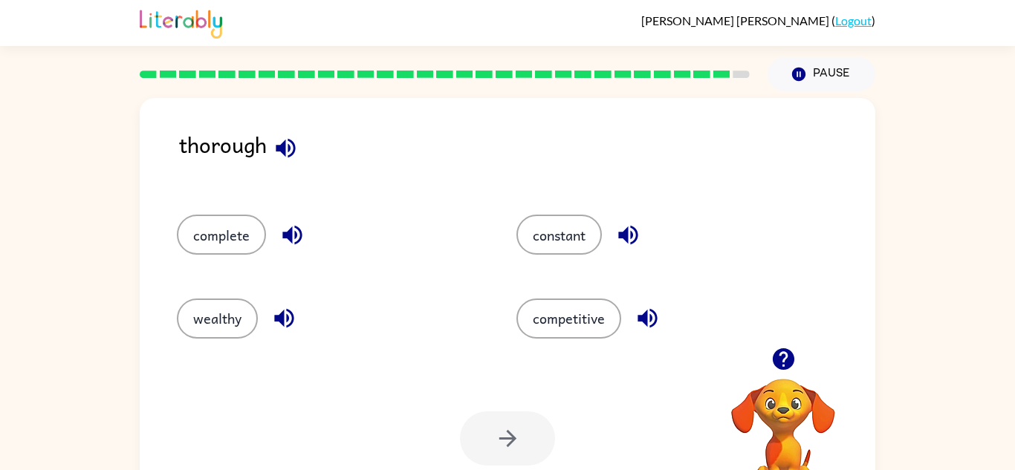
click at [285, 139] on icon "button" at bounding box center [286, 148] width 26 height 26
click at [247, 312] on button "wealthy" at bounding box center [217, 319] width 81 height 40
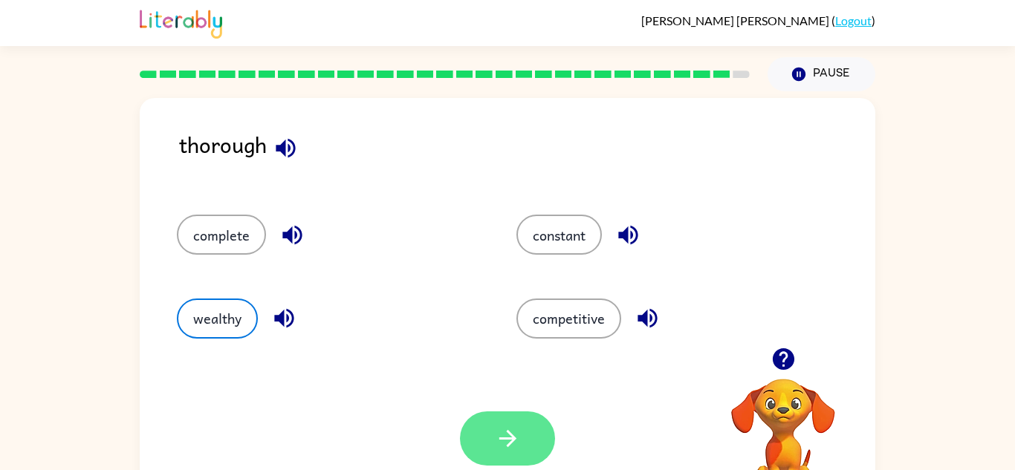
click at [517, 435] on icon "button" at bounding box center [508, 439] width 26 height 26
